Goal: Task Accomplishment & Management: Complete application form

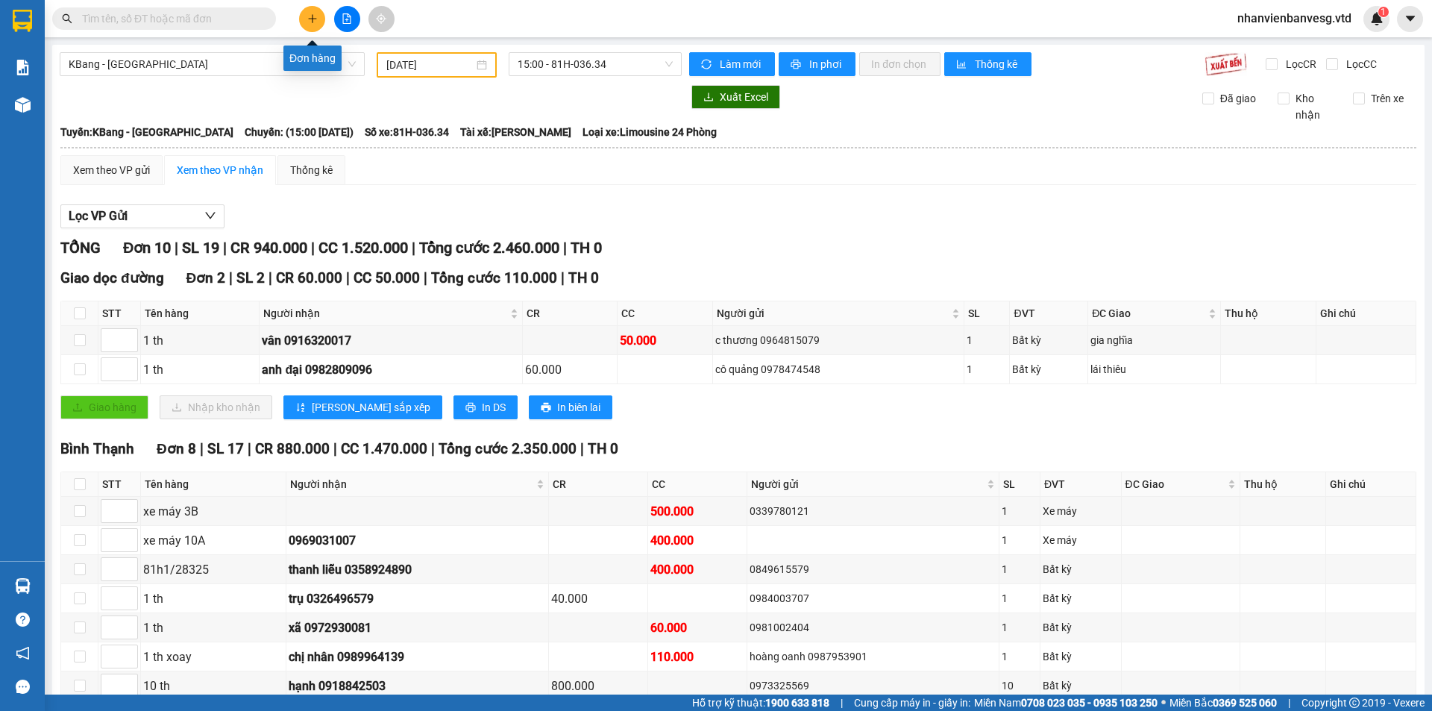
click at [319, 28] on button at bounding box center [312, 19] width 26 height 26
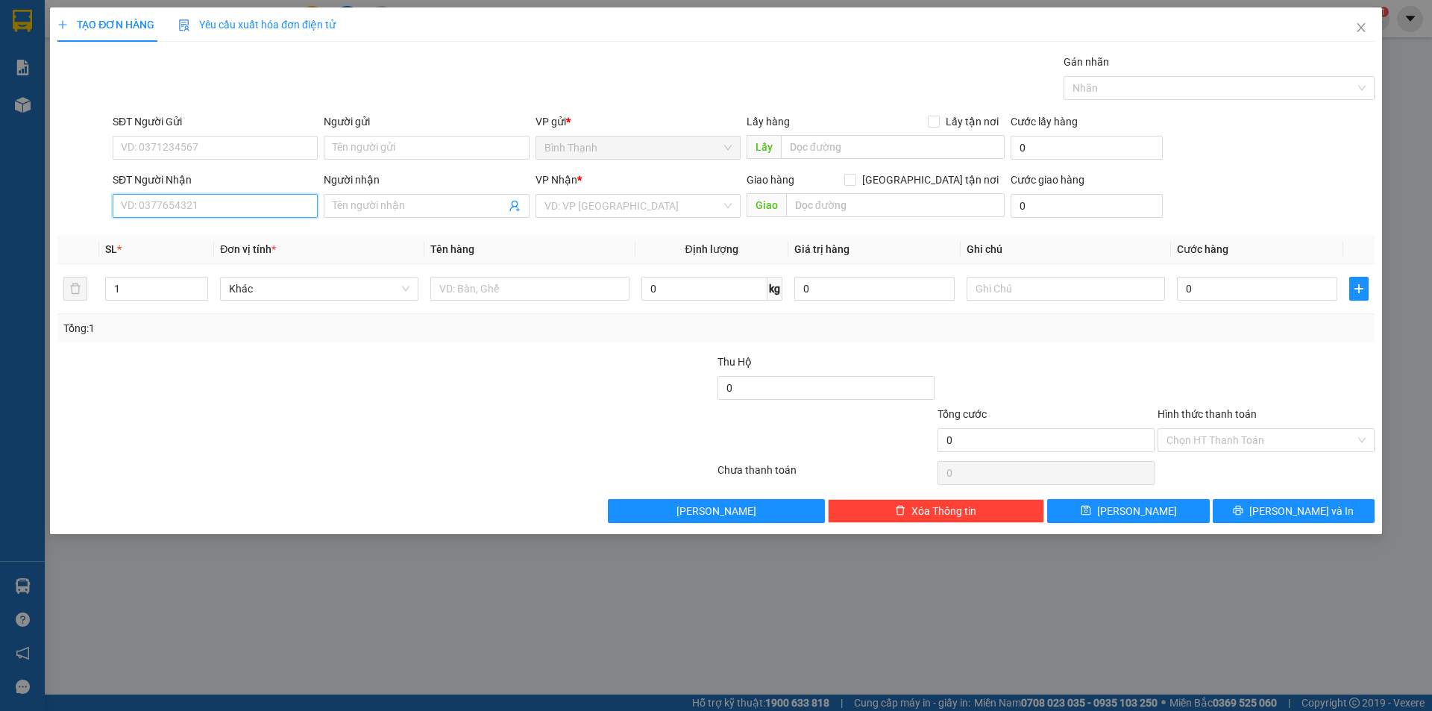
click at [192, 209] on input "SĐT Người Nhận" at bounding box center [215, 206] width 205 height 24
click at [413, 203] on input "Người nhận" at bounding box center [419, 206] width 172 height 16
type input "chị [PERSON_NAME]"
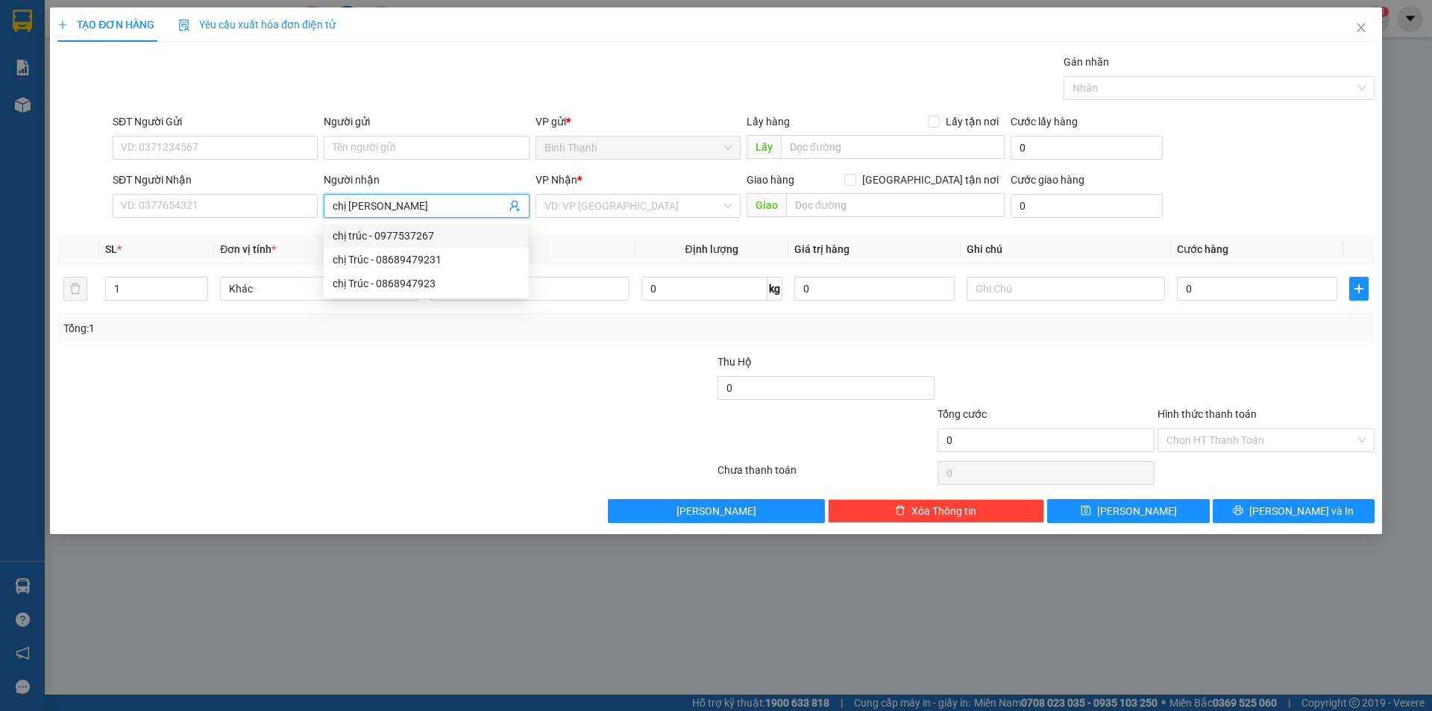
drag, startPoint x: 398, startPoint y: 230, endPoint x: 406, endPoint y: 228, distance: 8.5
click at [404, 228] on div "chị trúc - 0977537267" at bounding box center [426, 236] width 187 height 16
type input "0977537267"
type input "chị [PERSON_NAME]"
drag, startPoint x: 124, startPoint y: 304, endPoint x: 103, endPoint y: 299, distance: 21.4
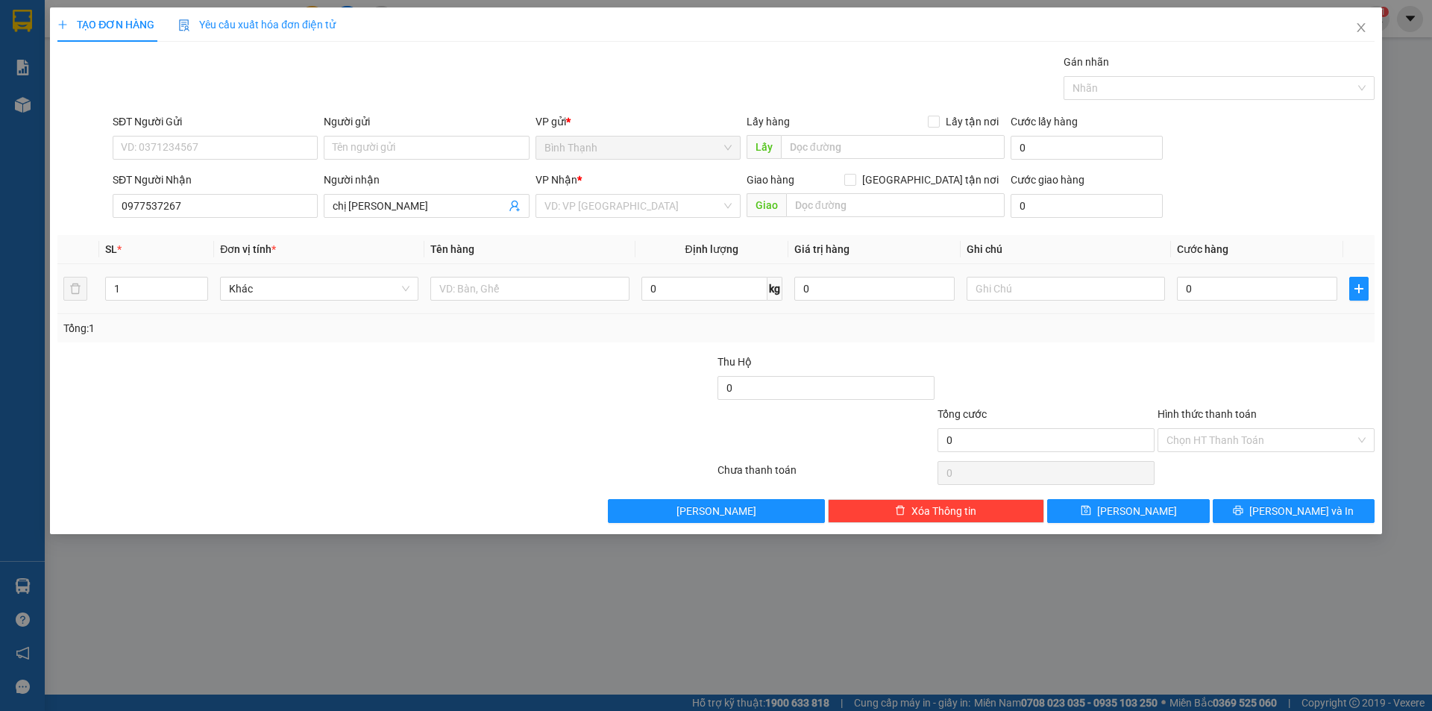
click at [85, 313] on tr "1 Khác 0 kg 0 0" at bounding box center [715, 289] width 1317 height 50
click at [160, 284] on input "1" at bounding box center [156, 288] width 101 height 22
type input "5"
type input "2"
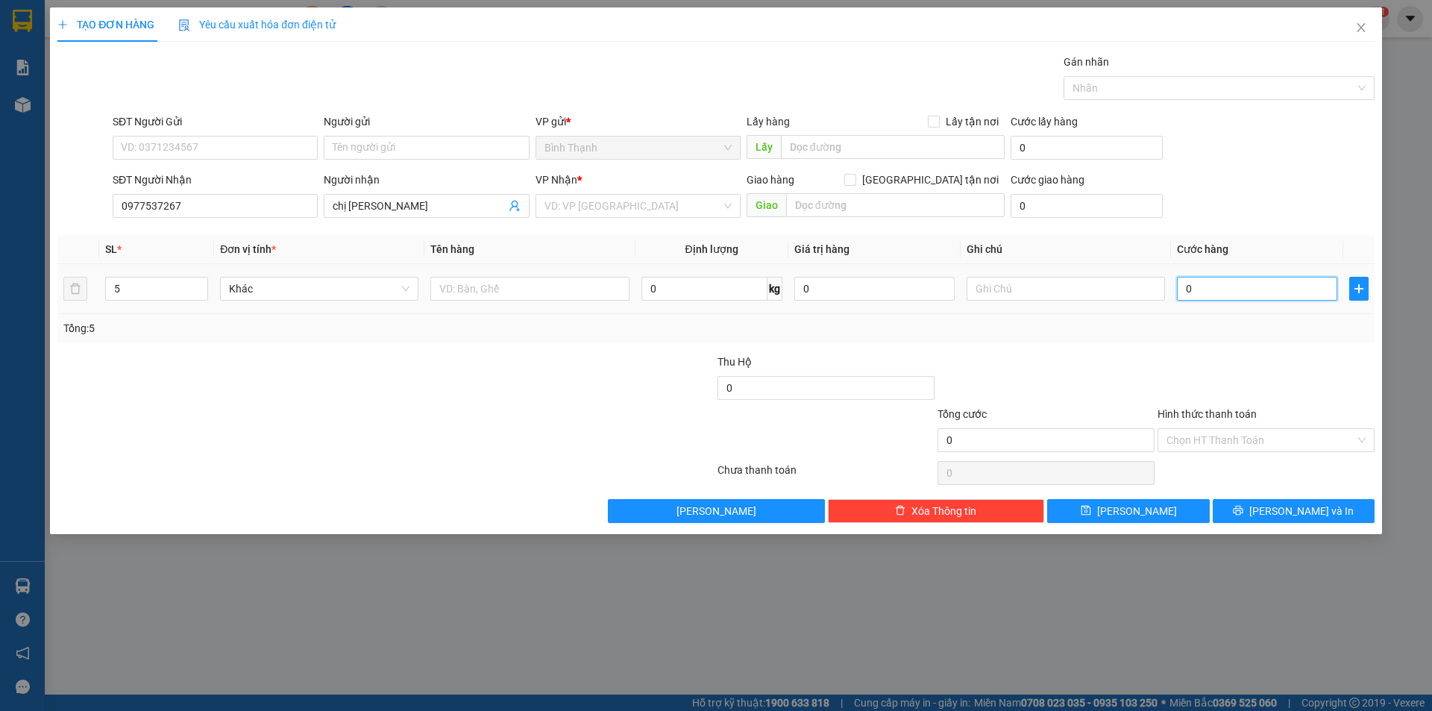
type input "2"
type input "290"
type input "2.900"
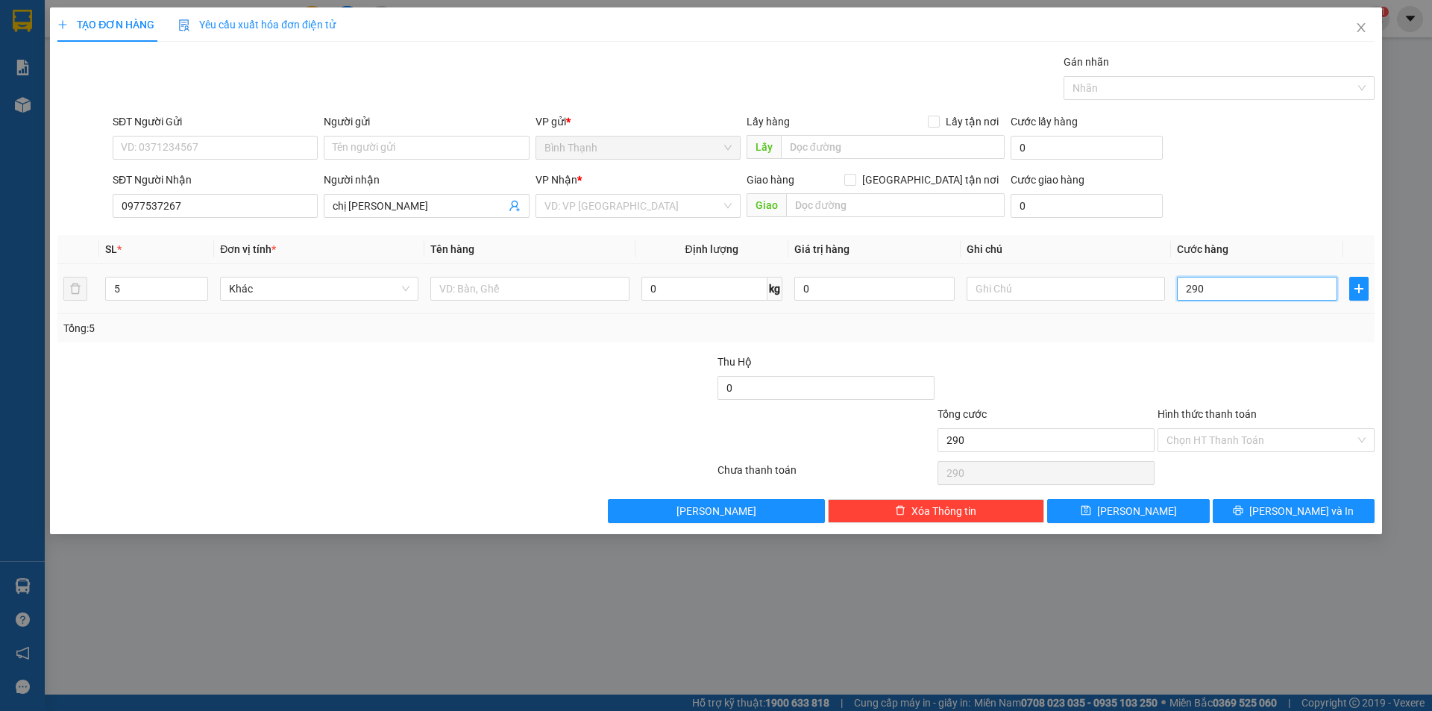
type input "2.900"
type input "29.000"
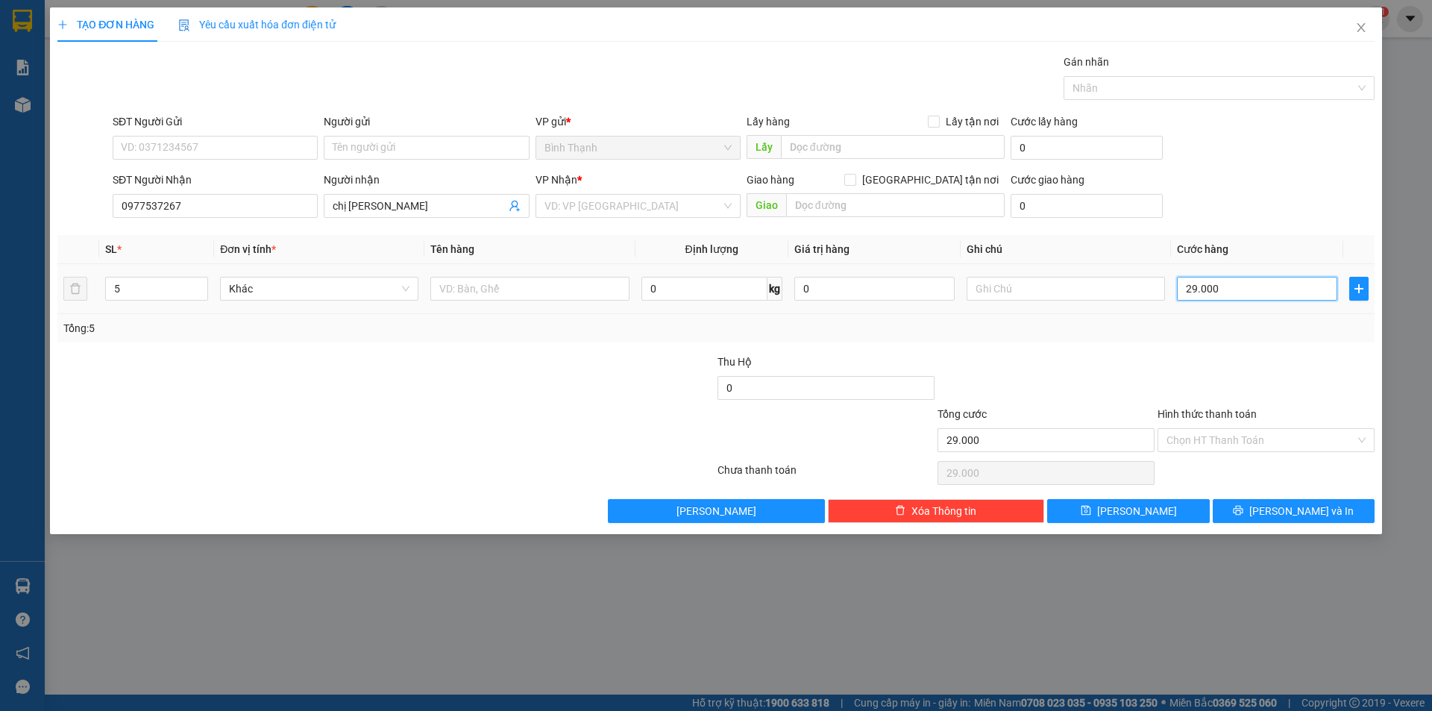
type input "2.900"
type input "290"
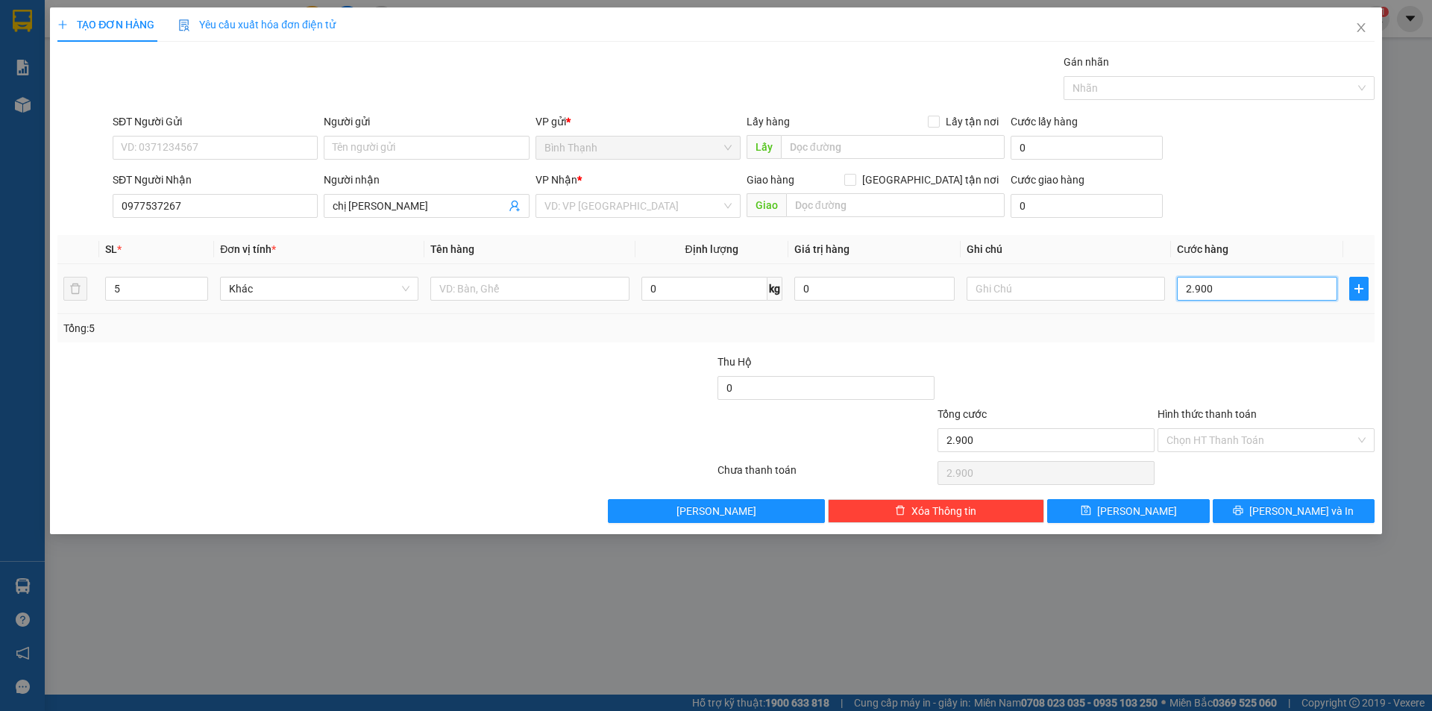
type input "290"
type input "29"
type input "2"
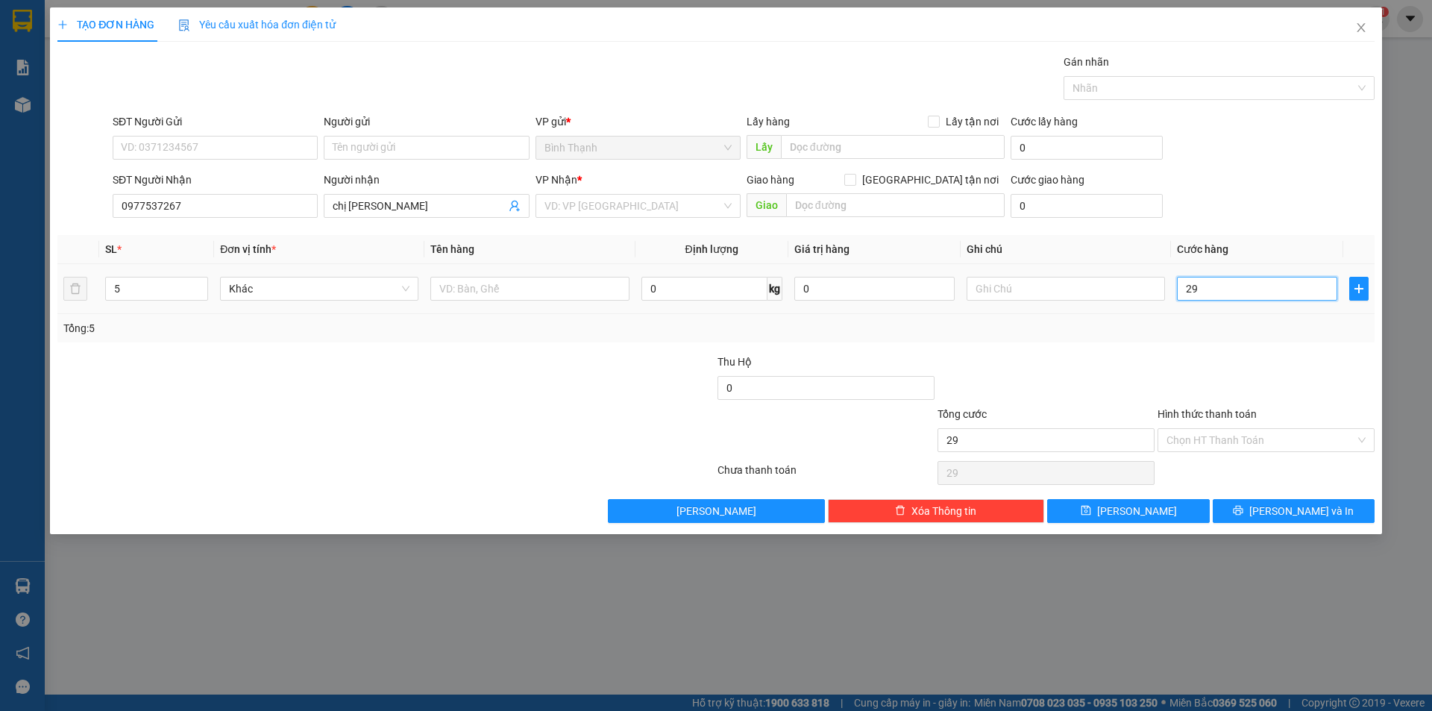
type input "2"
type input "20"
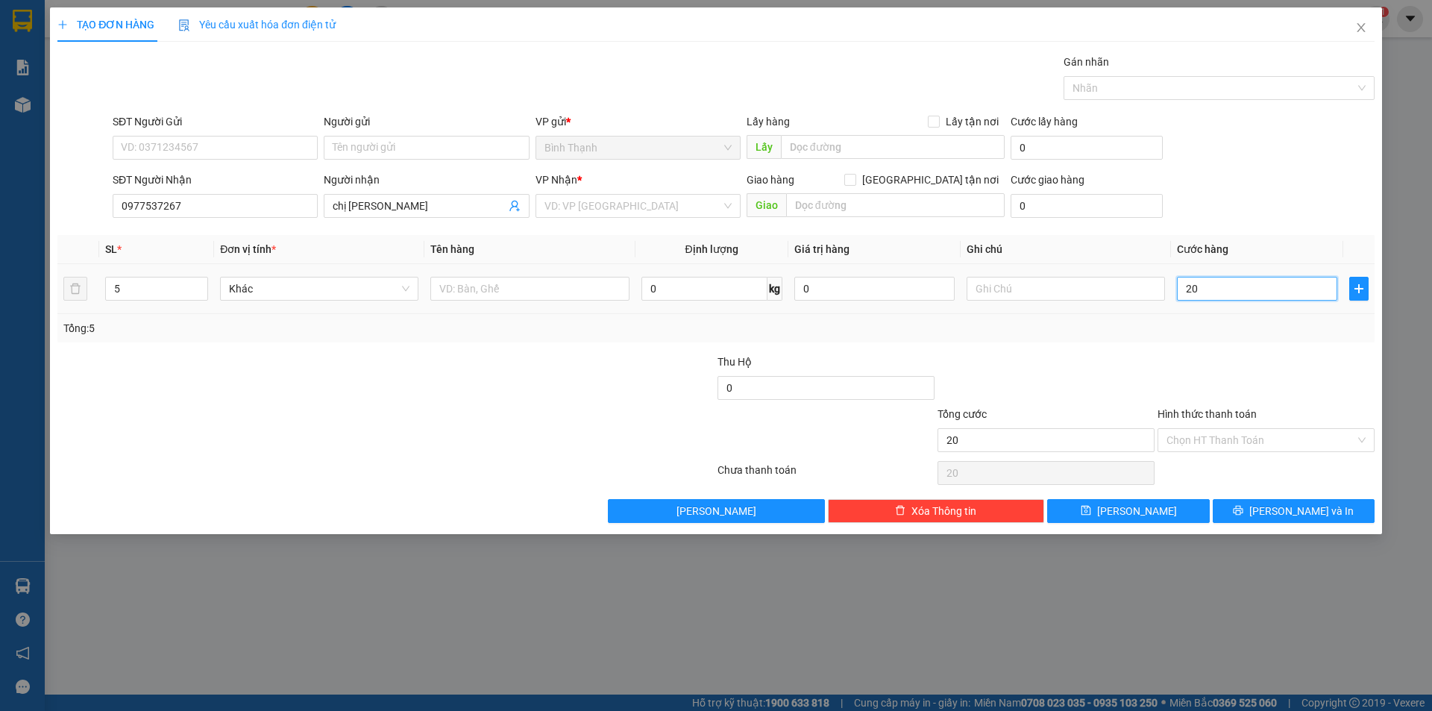
type input "200"
type input "2.000"
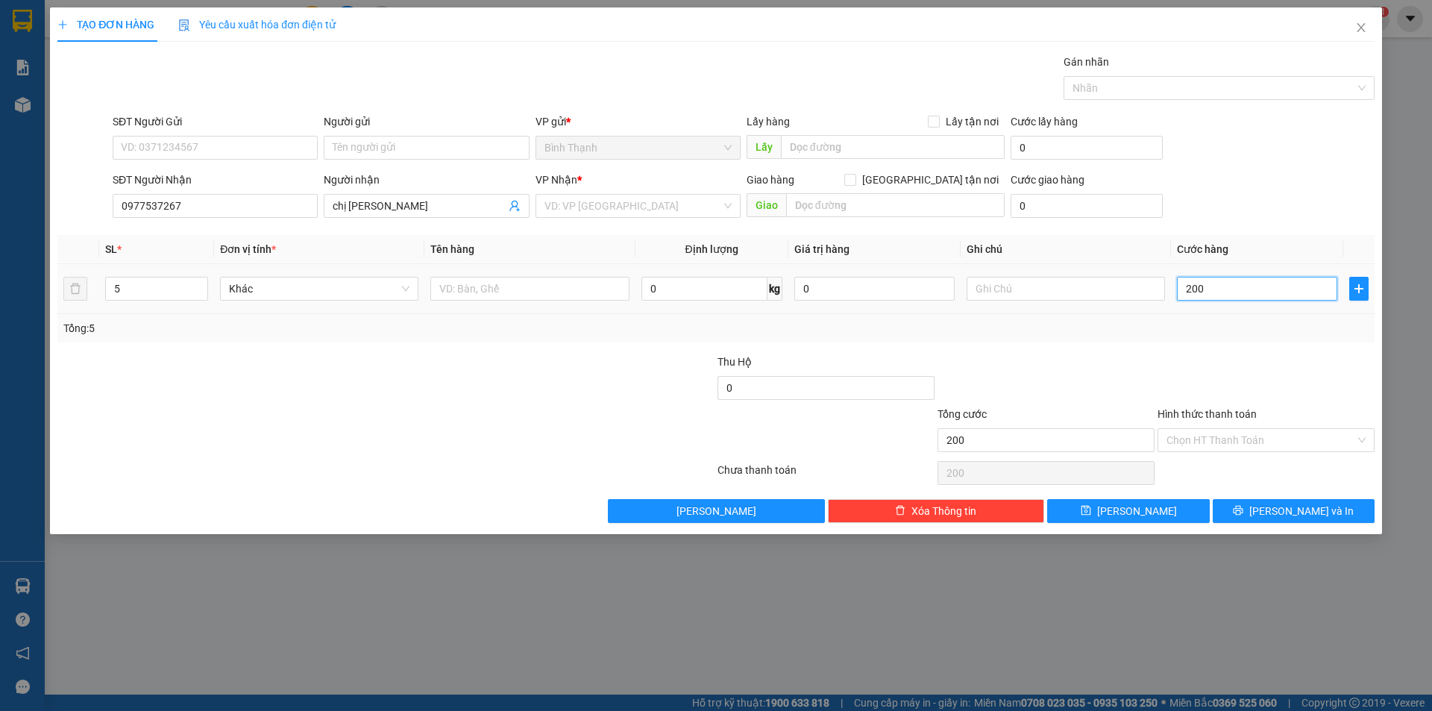
type input "2.000"
type input "20.000"
type input "200.000"
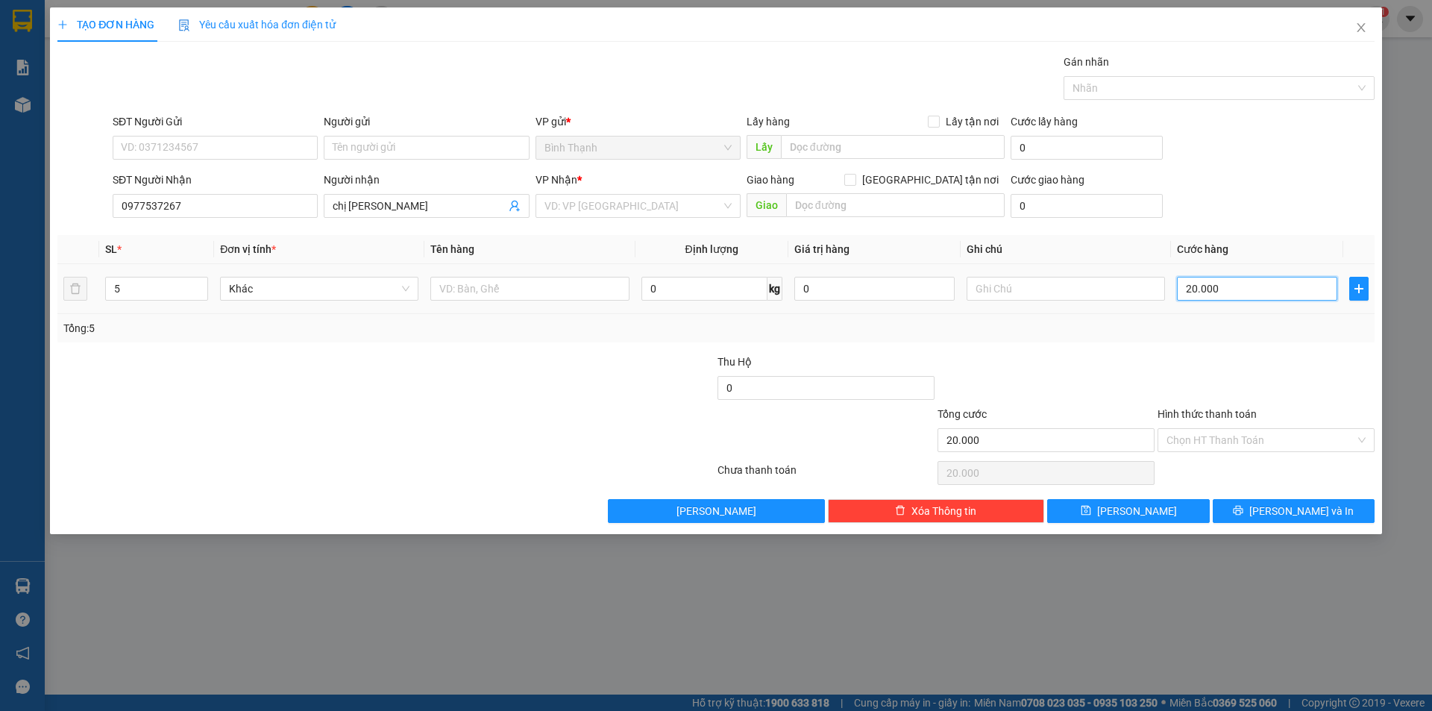
type input "200.000"
click at [1244, 434] on input "Hình thức thanh toán" at bounding box center [1261, 440] width 189 height 22
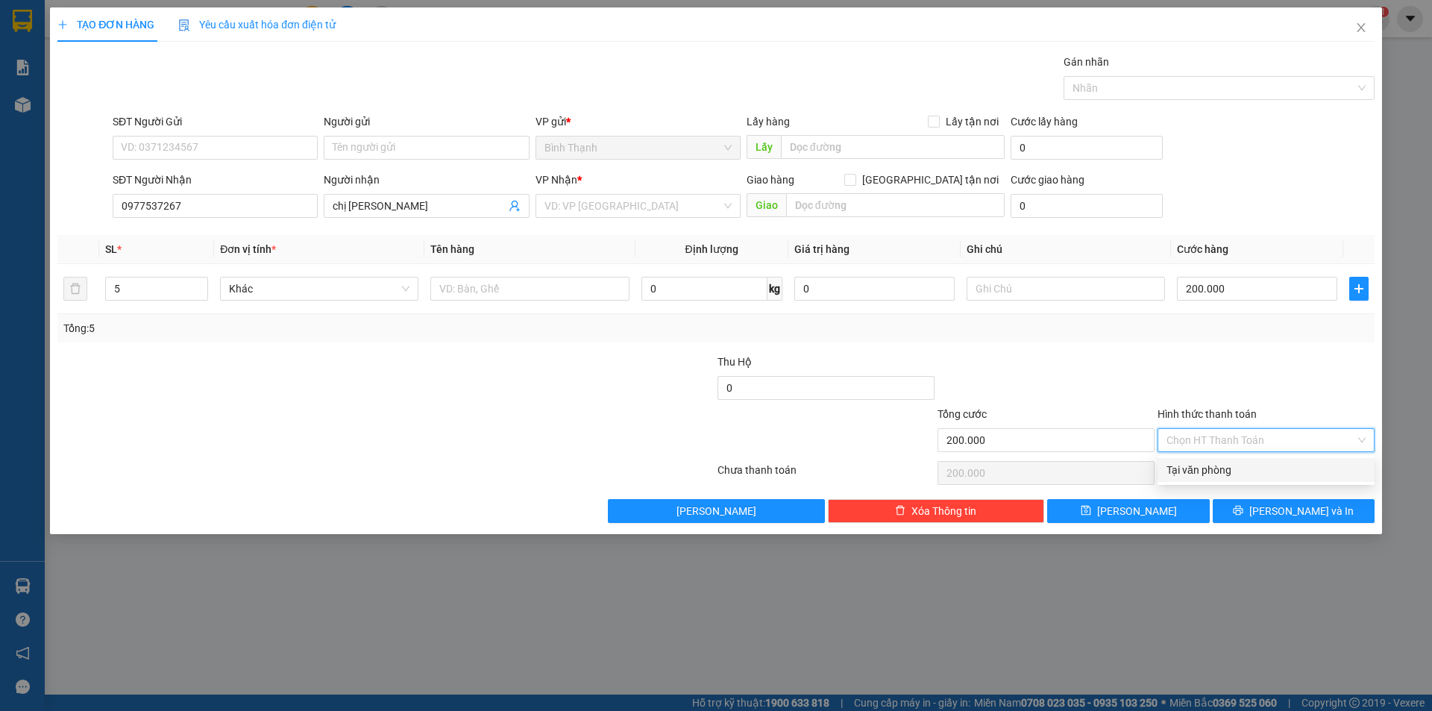
click at [1235, 471] on div "Tại văn phòng" at bounding box center [1266, 470] width 199 height 16
type input "0"
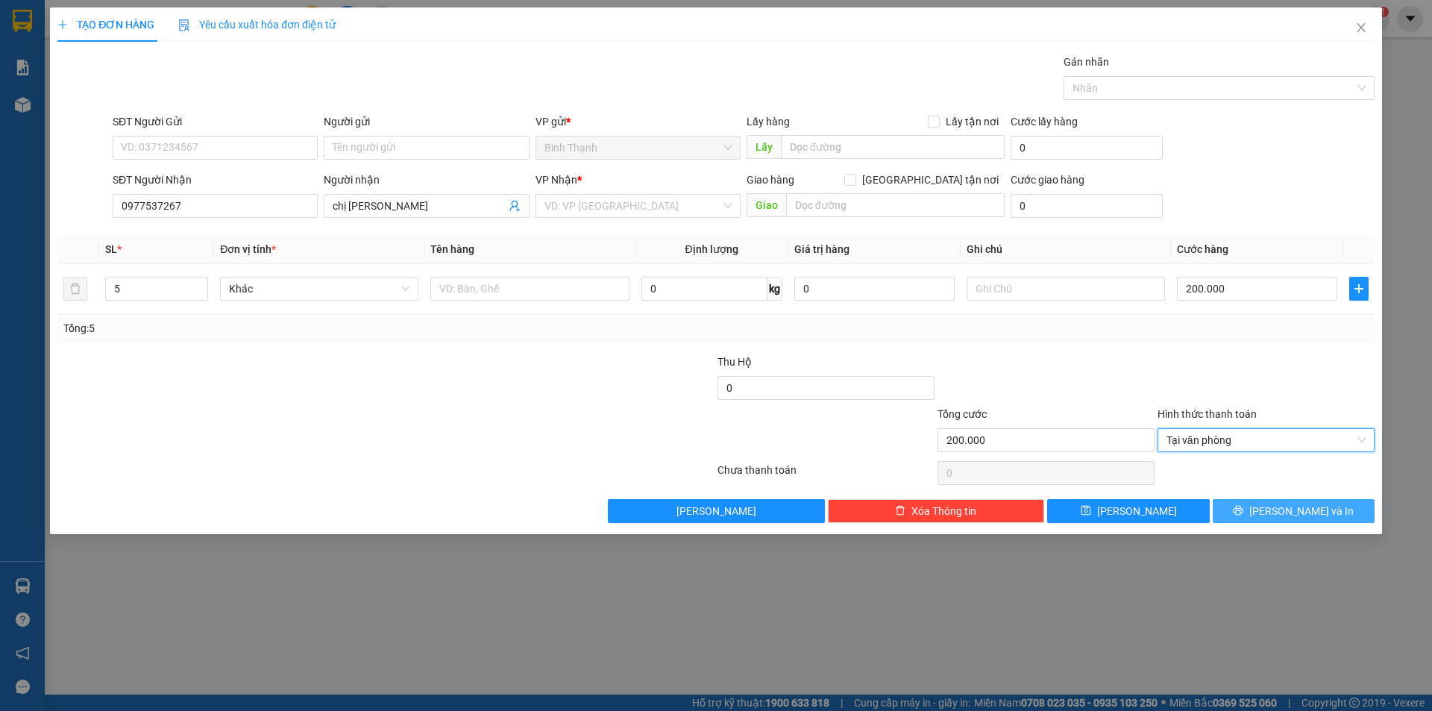
click at [1249, 513] on button "[PERSON_NAME] và In" at bounding box center [1294, 511] width 162 height 24
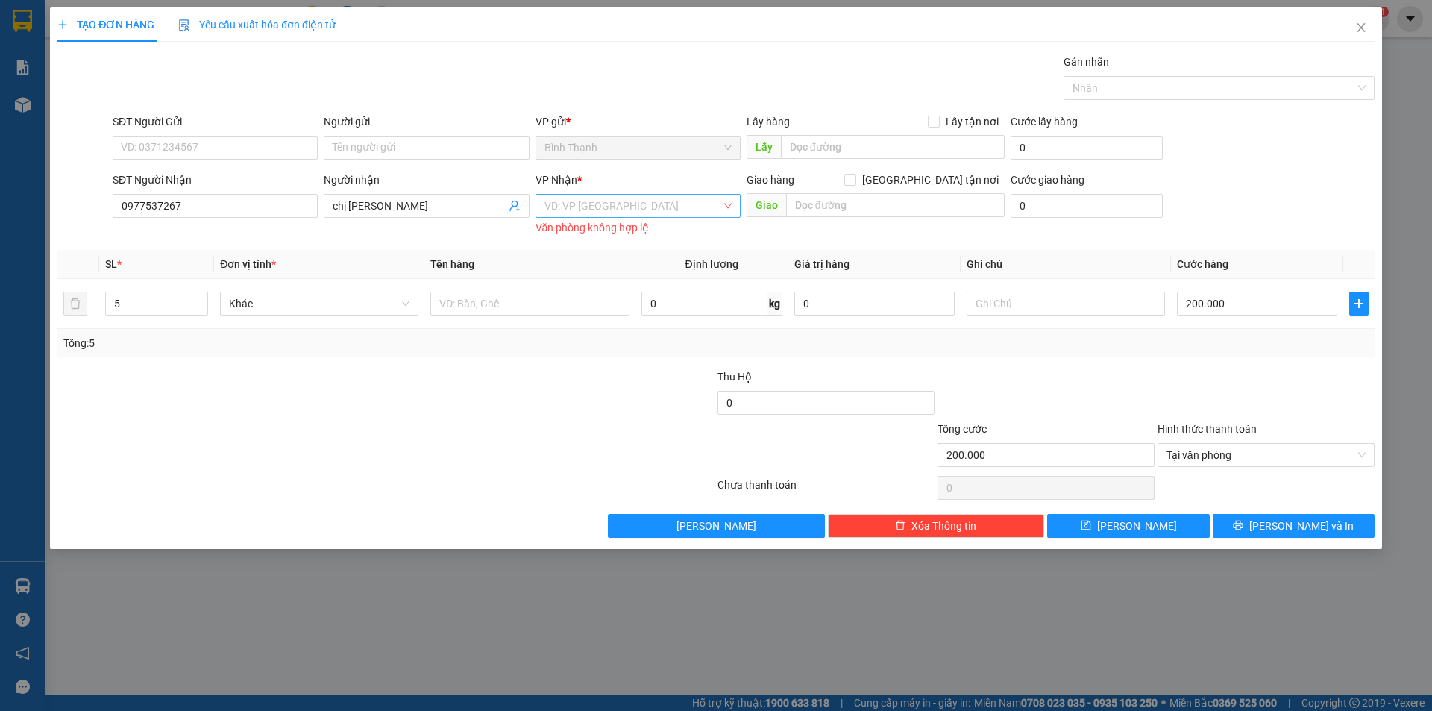
click at [662, 199] on input "search" at bounding box center [633, 206] width 177 height 22
click at [632, 257] on div "An Khê" at bounding box center [638, 259] width 187 height 16
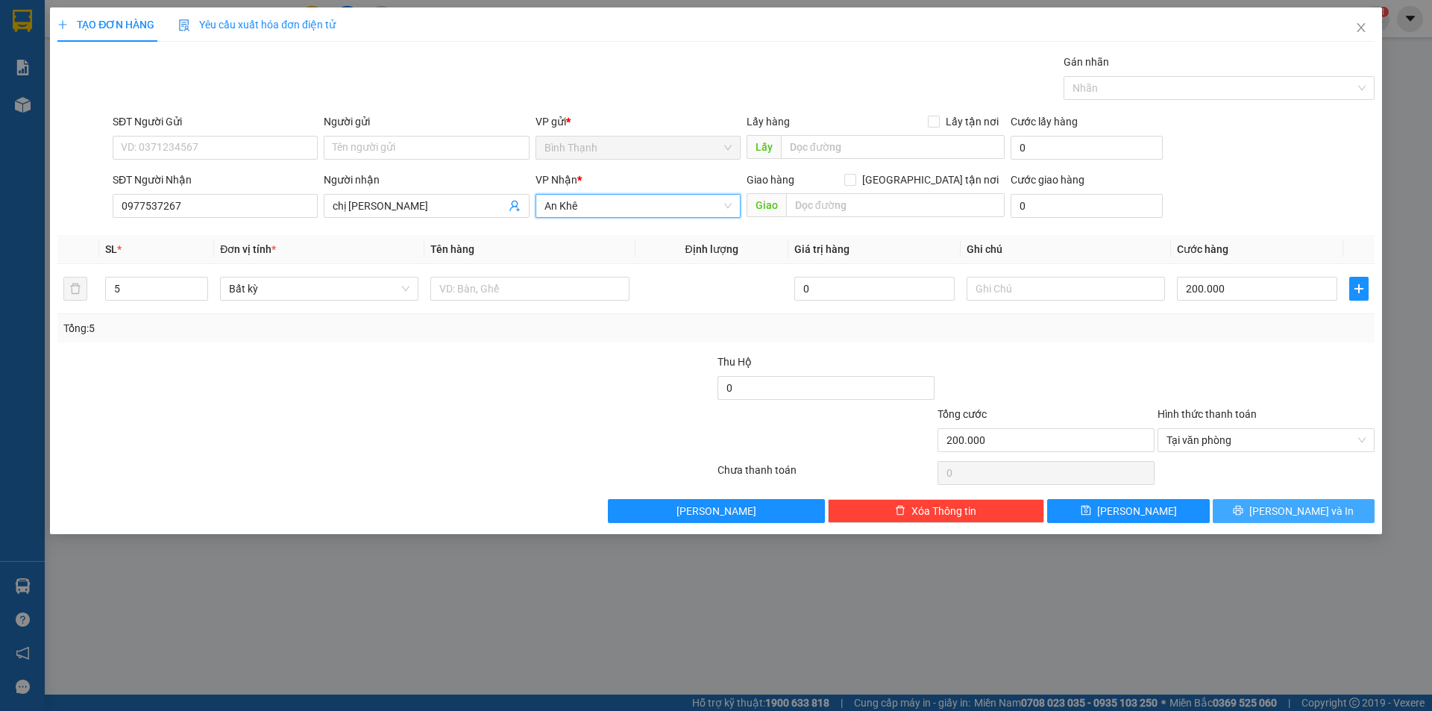
drag, startPoint x: 1268, startPoint y: 511, endPoint x: 1268, endPoint y: 500, distance: 11.2
click at [1244, 507] on icon "printer" at bounding box center [1239, 511] width 10 height 10
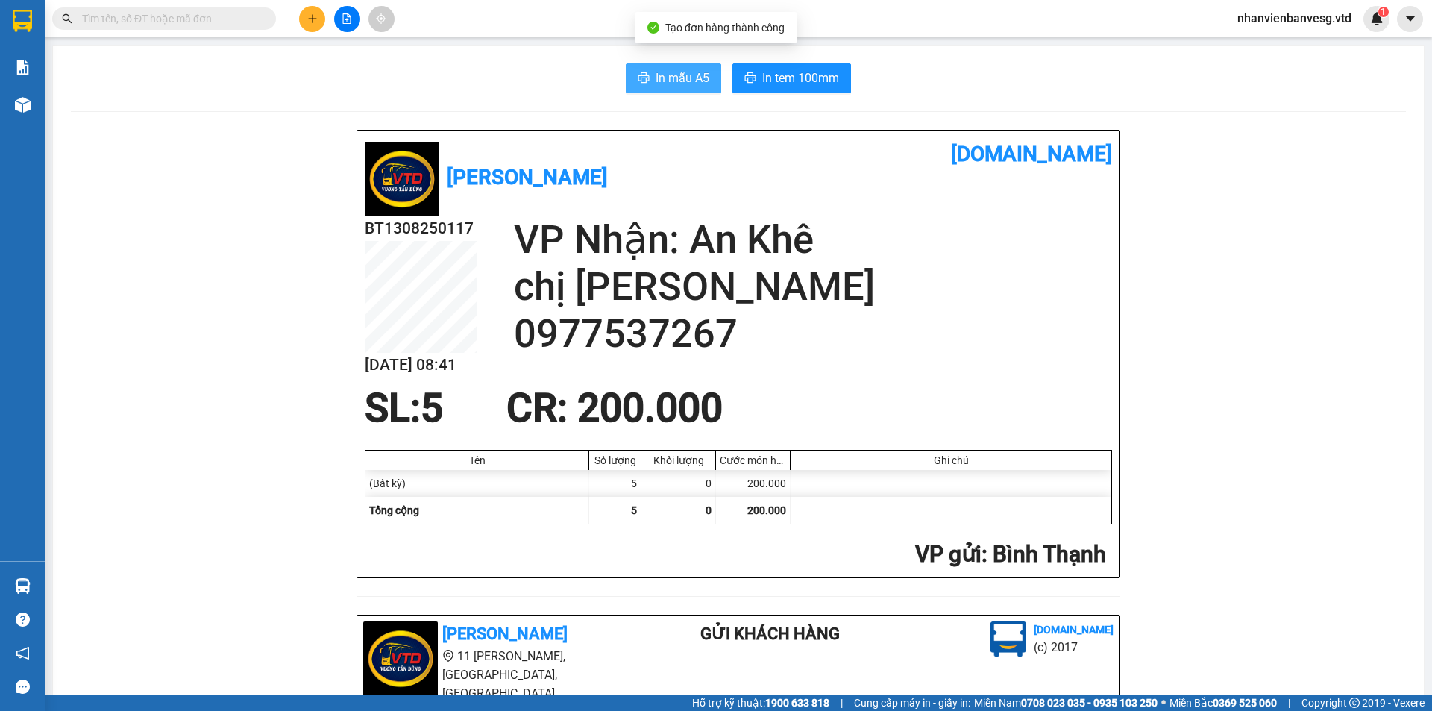
click at [675, 83] on span "In mẫu A5" at bounding box center [683, 78] width 54 height 19
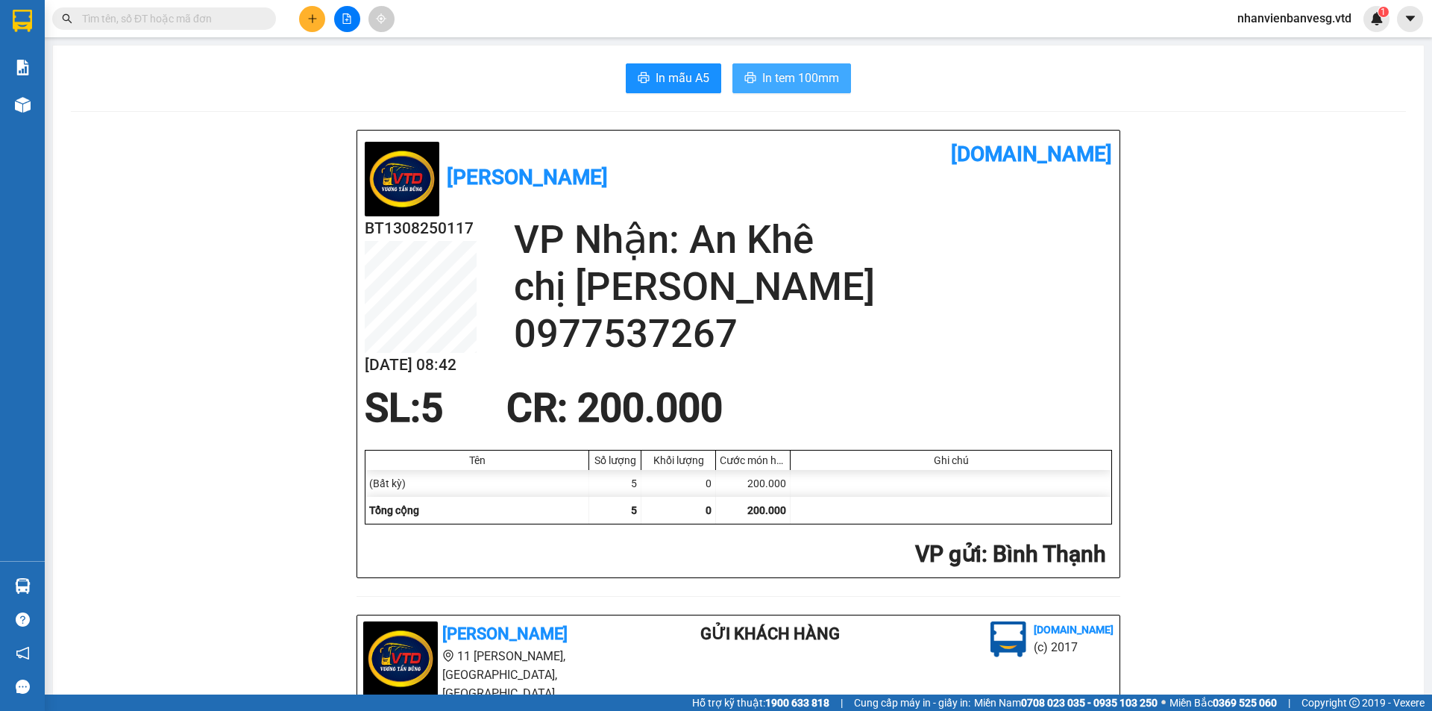
click at [788, 72] on span "In tem 100mm" at bounding box center [800, 78] width 77 height 19
click at [310, 17] on icon "plus" at bounding box center [312, 18] width 10 height 10
